Goal: Task Accomplishment & Management: Manage account settings

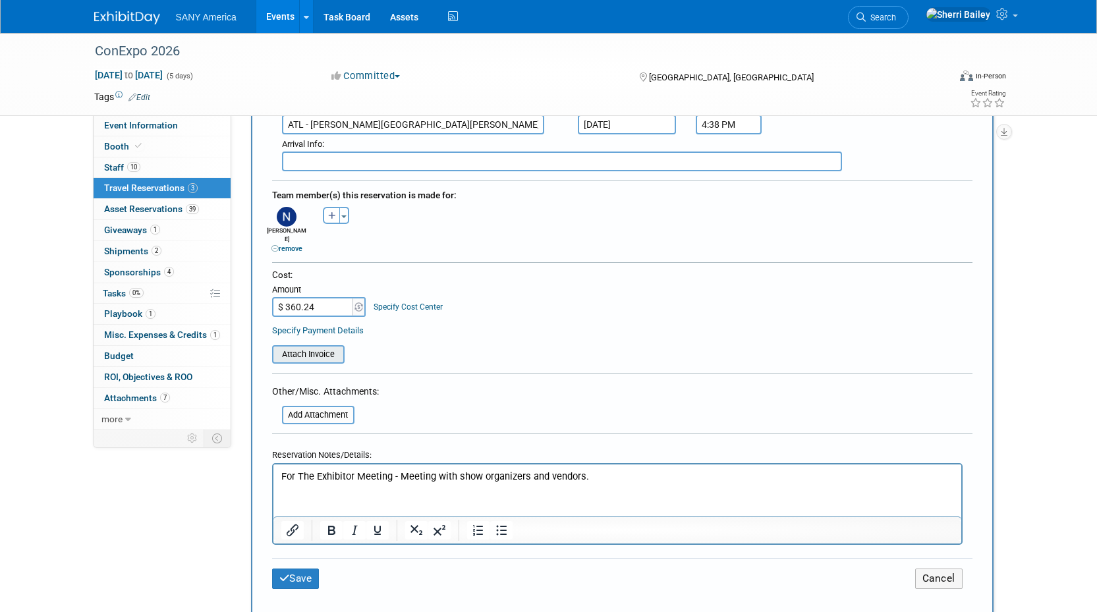
click at [302, 347] on input "file" at bounding box center [264, 355] width 157 height 16
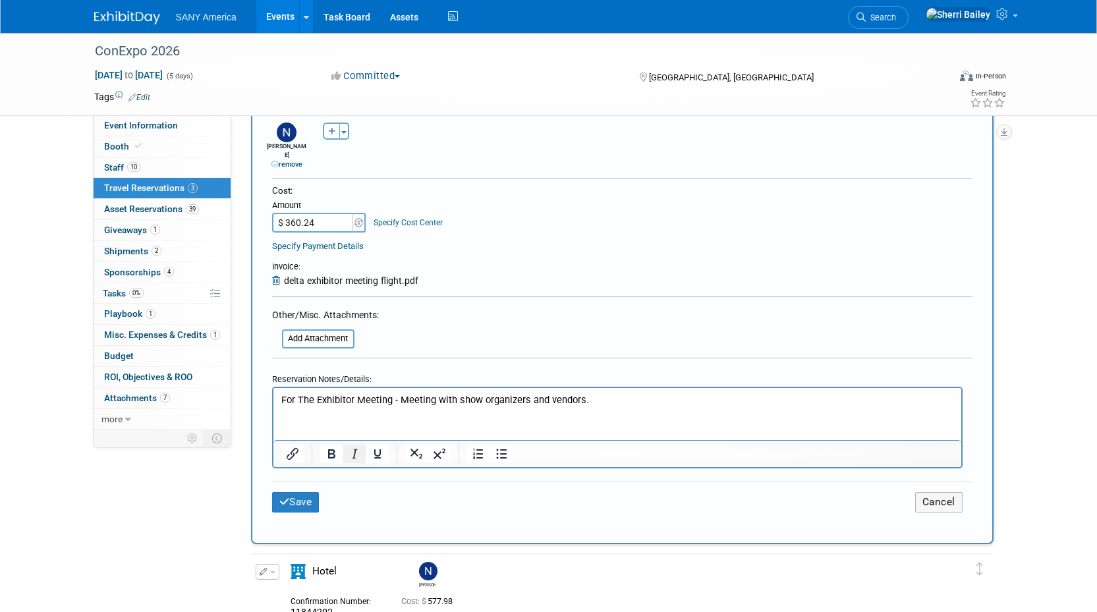
scroll to position [648, 0]
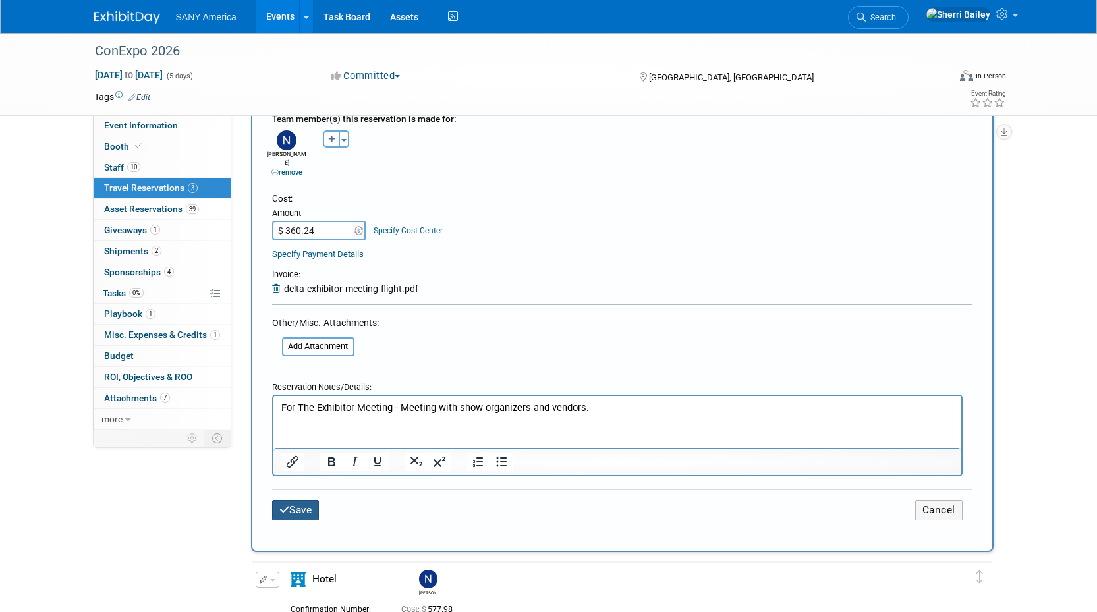
click at [308, 500] on button "Save" at bounding box center [295, 510] width 47 height 20
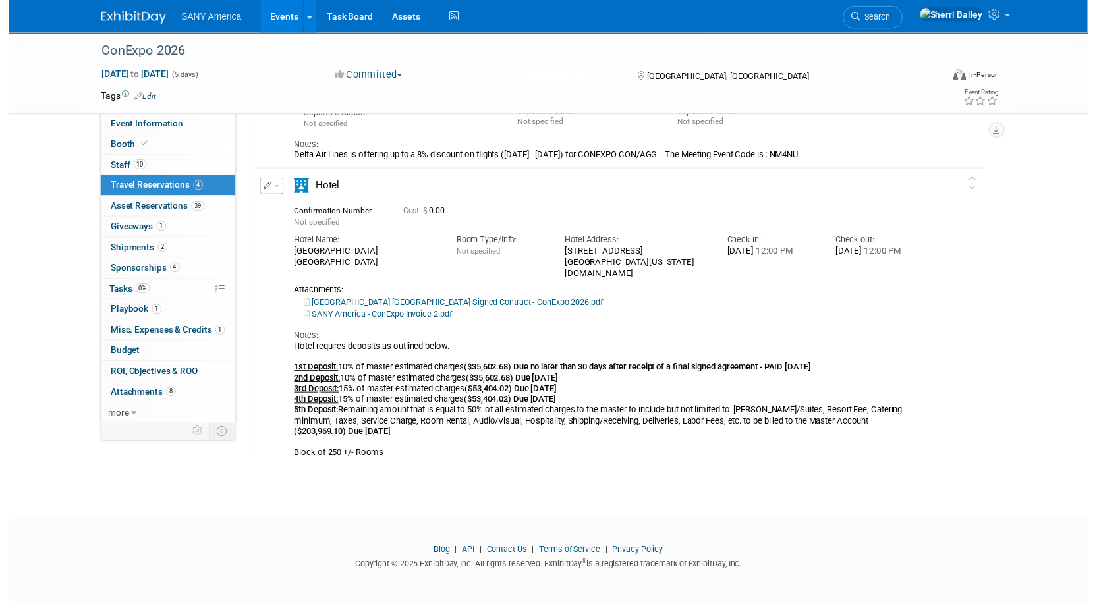
scroll to position [722, 0]
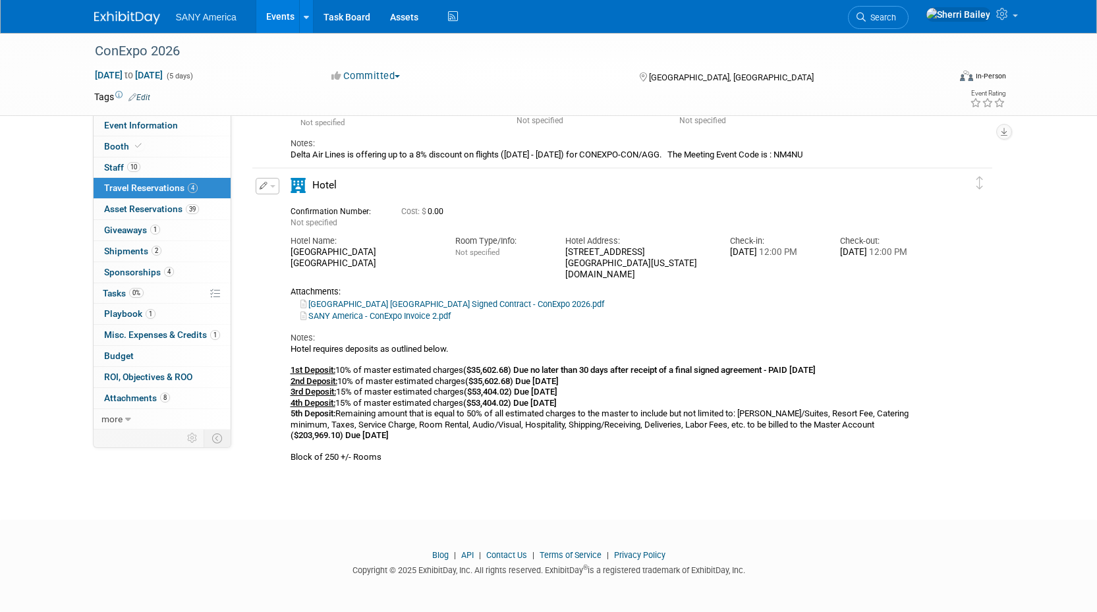
click at [269, 190] on button "button" at bounding box center [268, 186] width 24 height 16
click at [306, 211] on button "Edit Reservation" at bounding box center [311, 209] width 111 height 19
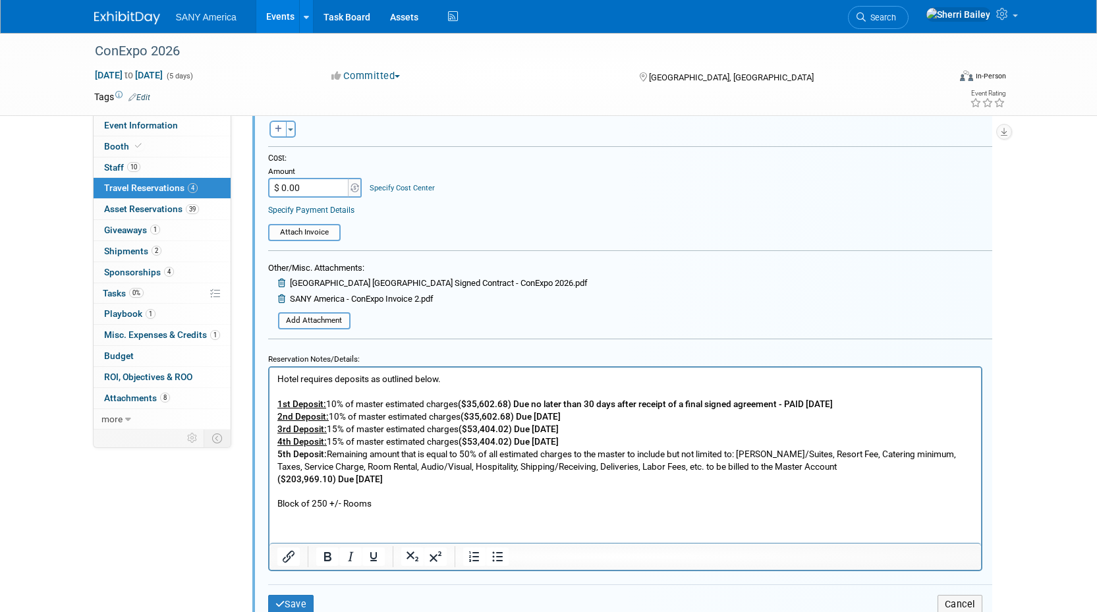
scroll to position [1241, 0]
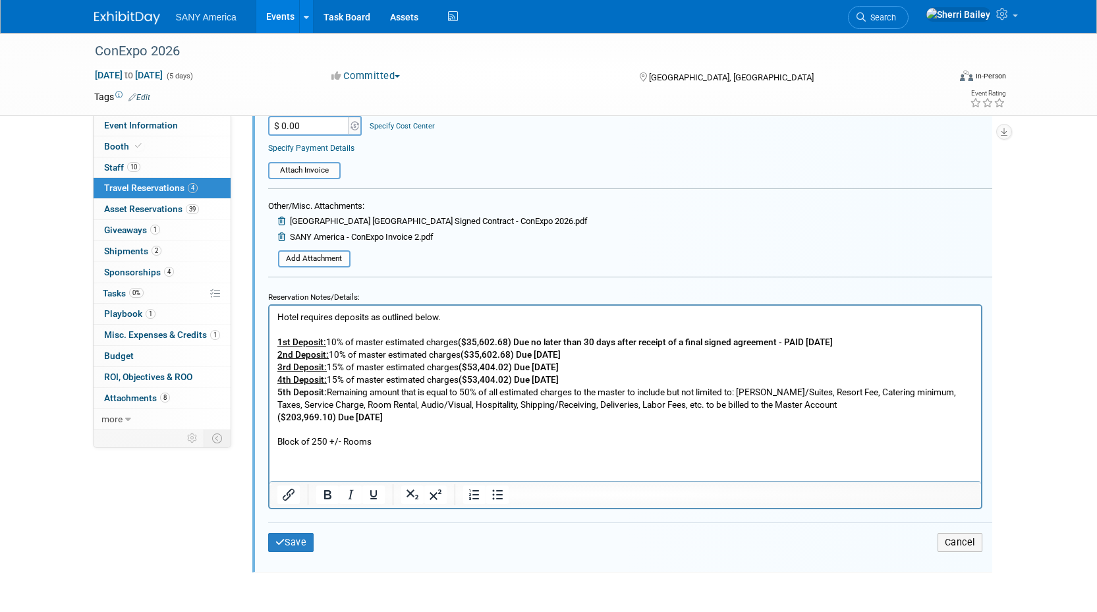
click at [760, 392] on p "Hotel requires deposits as outlined below. 1st Deposit: 10% of master estimated…" at bounding box center [625, 379] width 696 height 137
drag, startPoint x: 299, startPoint y: 545, endPoint x: 334, endPoint y: 546, distance: 34.9
click at [300, 546] on button "Save" at bounding box center [291, 542] width 46 height 19
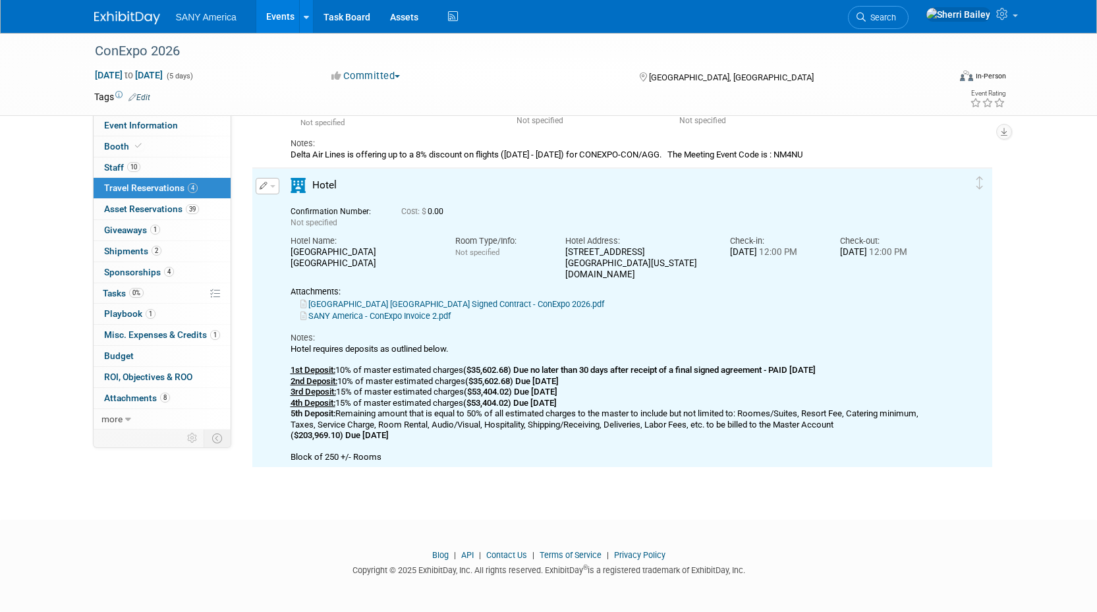
scroll to position [0, 0]
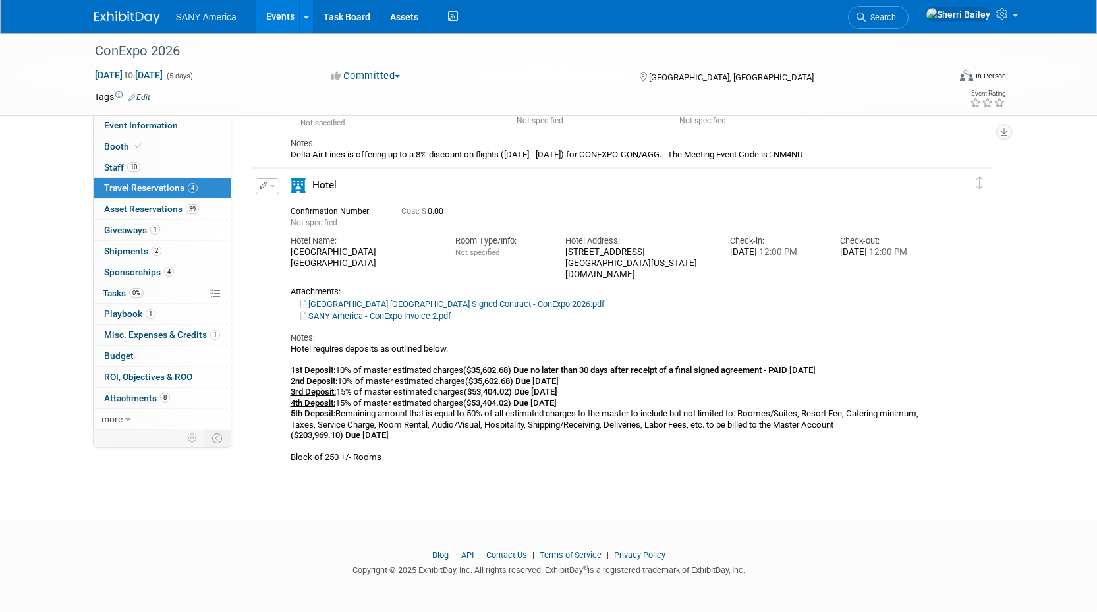
click at [773, 414] on div "Hotel requires deposits as outlined below. 1st Deposit: 10% of master estimated…" at bounding box center [611, 403] width 640 height 119
click at [264, 188] on icon "button" at bounding box center [264, 186] width 9 height 8
click at [298, 209] on button "Edit Reservation" at bounding box center [311, 209] width 111 height 19
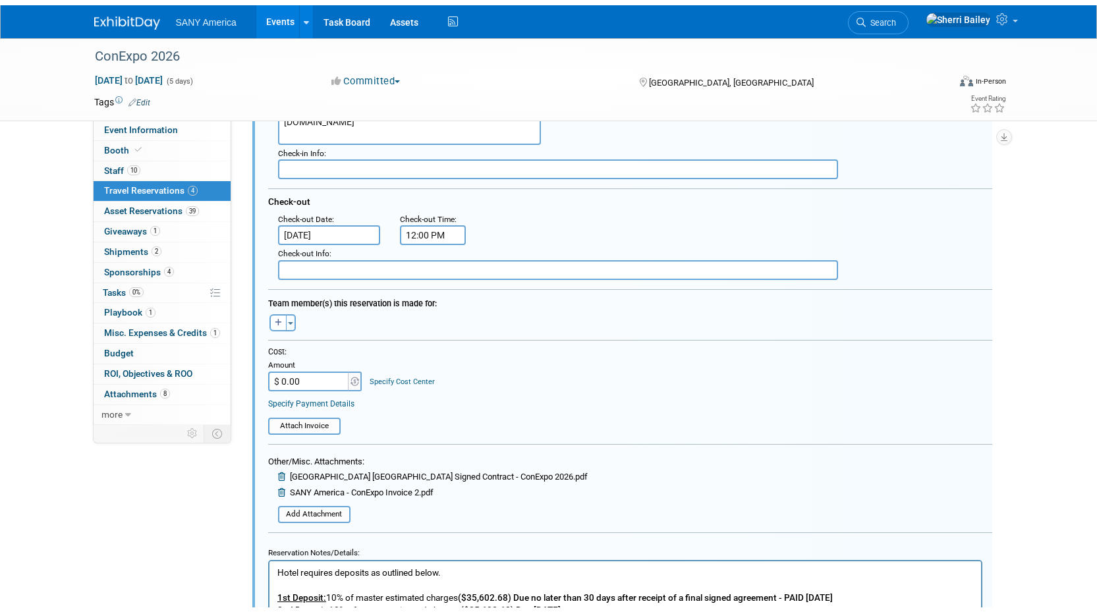
scroll to position [1337, 0]
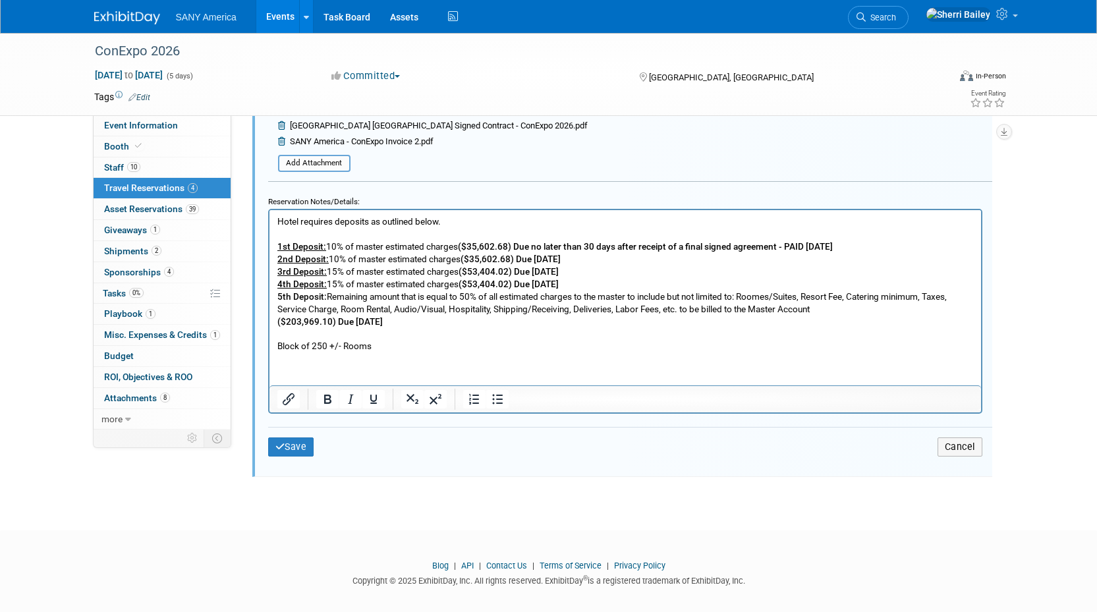
click at [773, 294] on p "Hotel requires deposits as outlined below. 1st Deposit: 10% of master estimated…" at bounding box center [625, 283] width 696 height 137
click at [776, 296] on p "Hotel requires deposits as outlined below. 1st Deposit: 10% of master estimated…" at bounding box center [625, 283] width 696 height 137
click at [289, 443] on button "Save" at bounding box center [291, 446] width 46 height 19
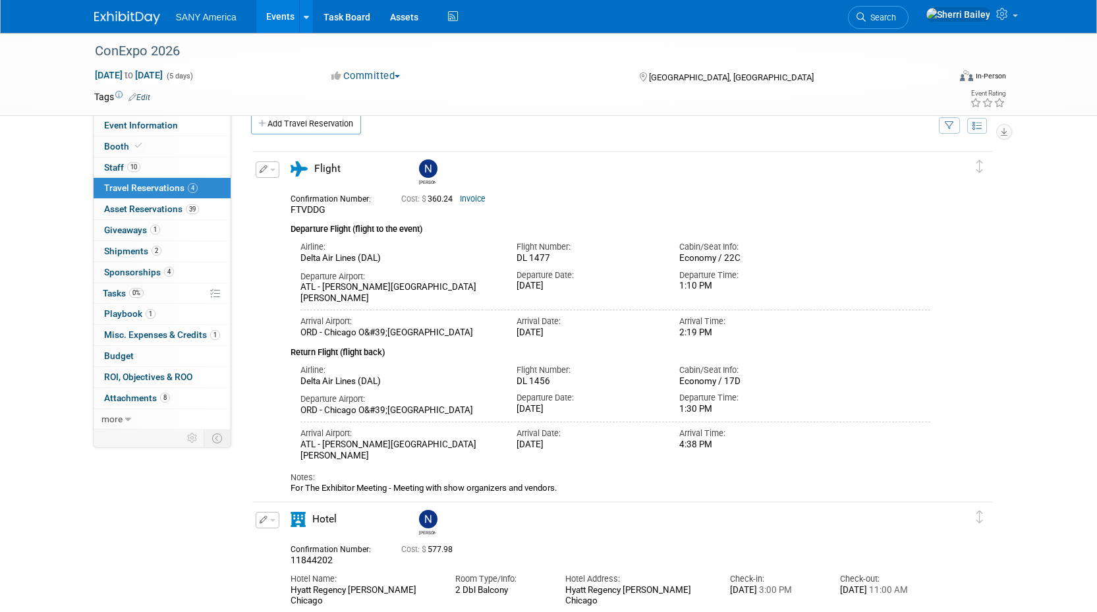
scroll to position [0, 0]
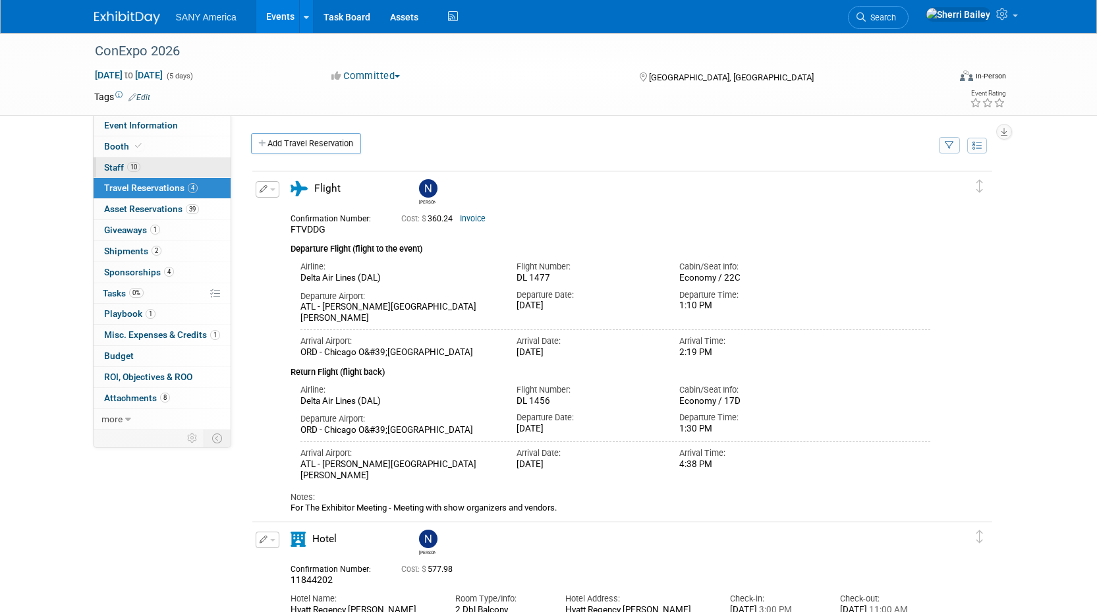
click at [117, 165] on span "Staff 10" at bounding box center [122, 167] width 36 height 11
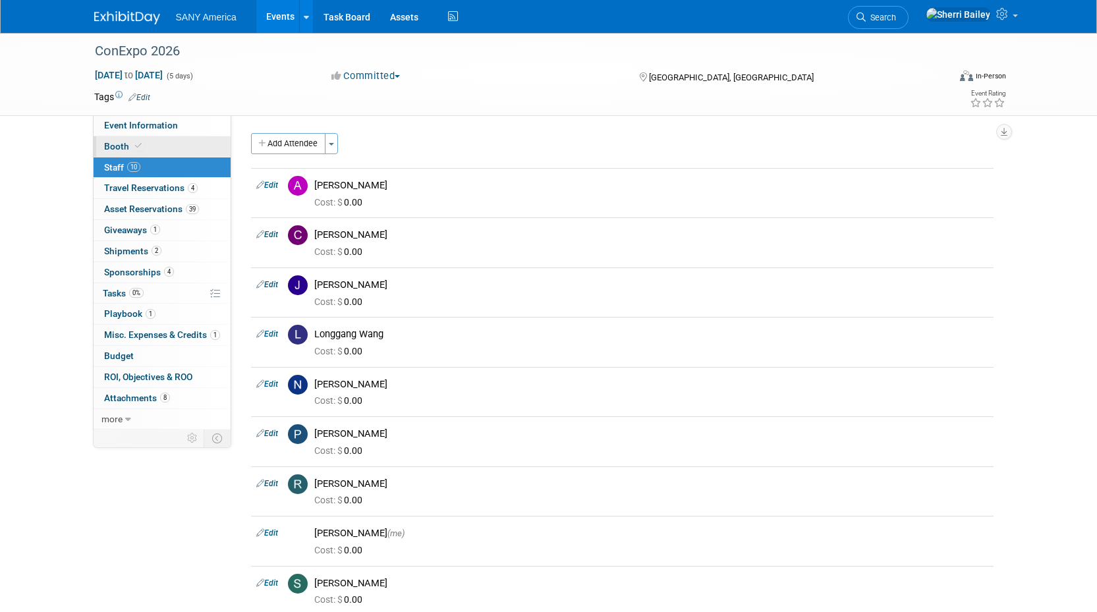
click at [125, 145] on span "Booth" at bounding box center [124, 146] width 40 height 11
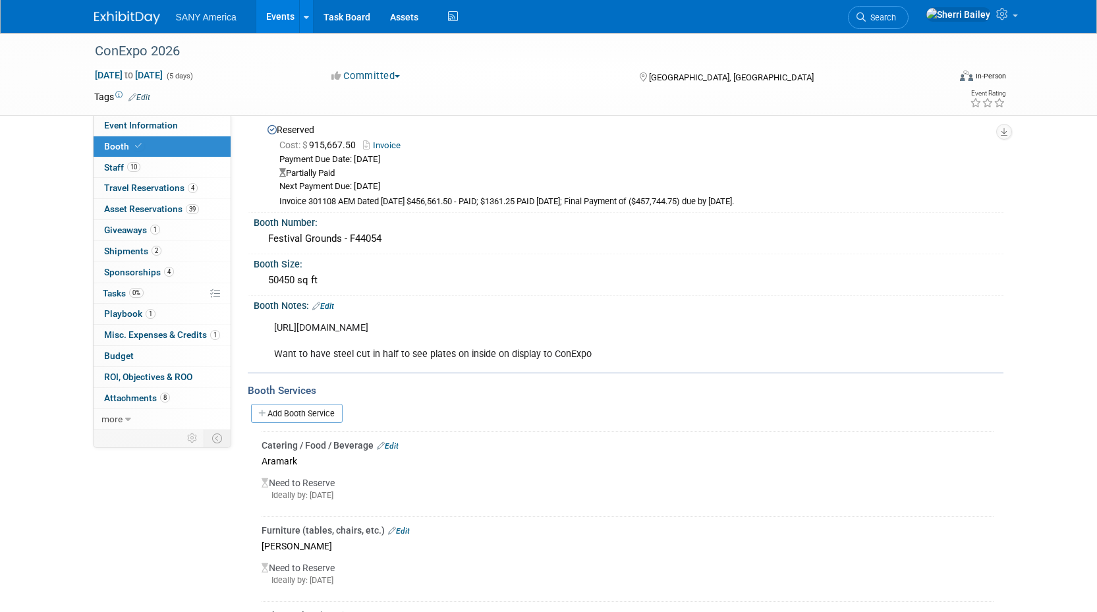
scroll to position [30, 0]
